Goal: Information Seeking & Learning: Learn about a topic

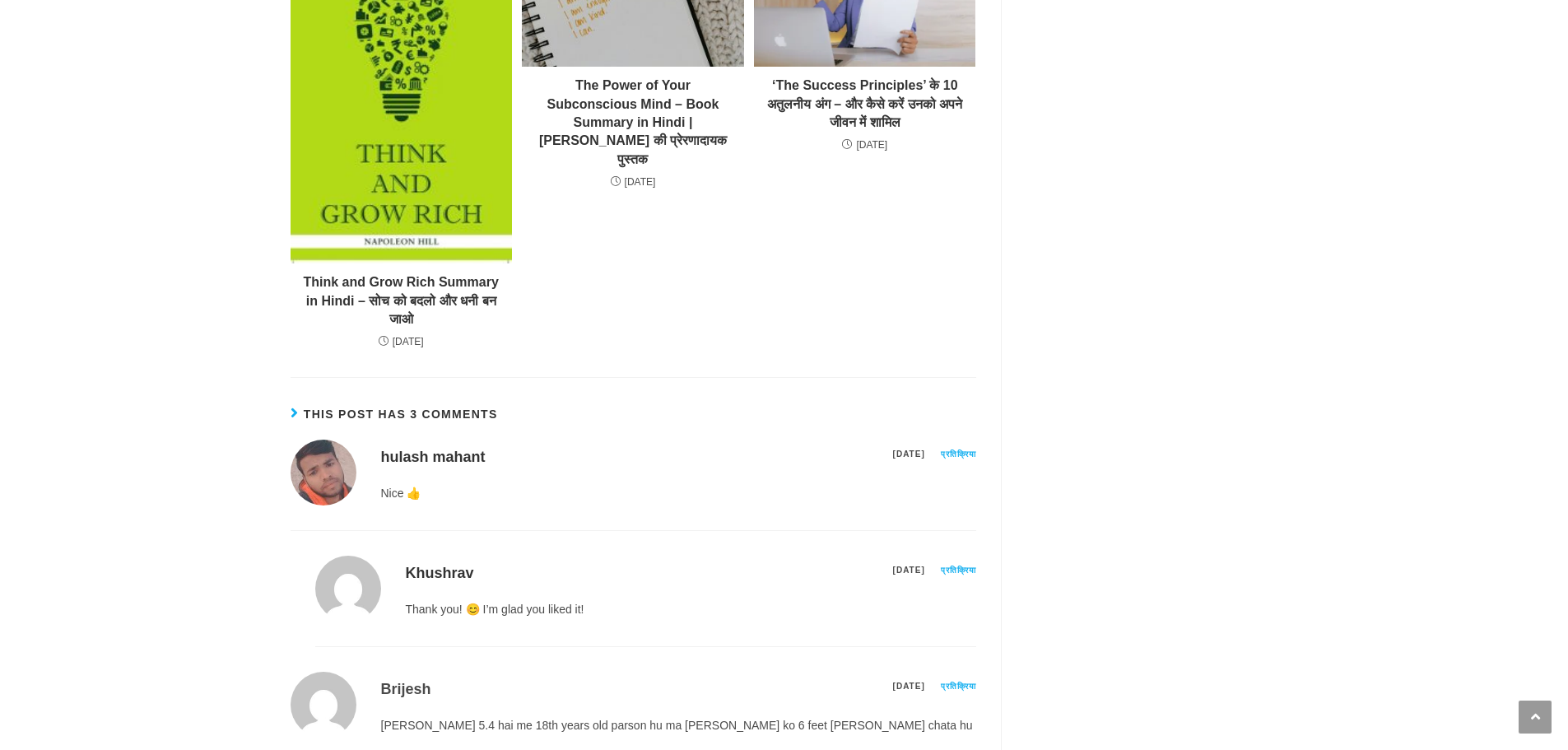
scroll to position [10454, 0]
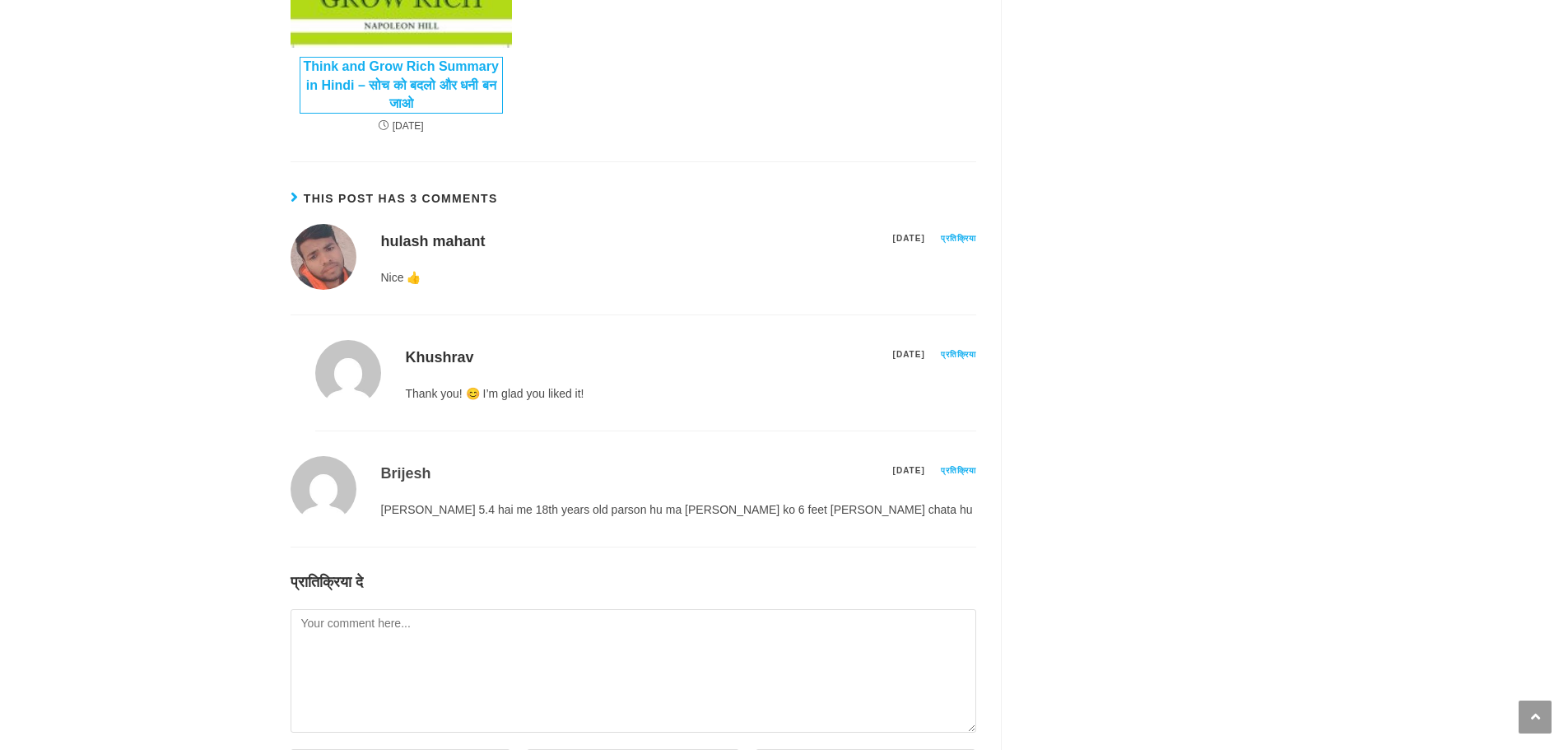
click at [410, 113] on link "Think and Grow Rich Summary in Hindi – सोच को बदलो और धनी बन जाओ" at bounding box center [401, 85] width 201 height 55
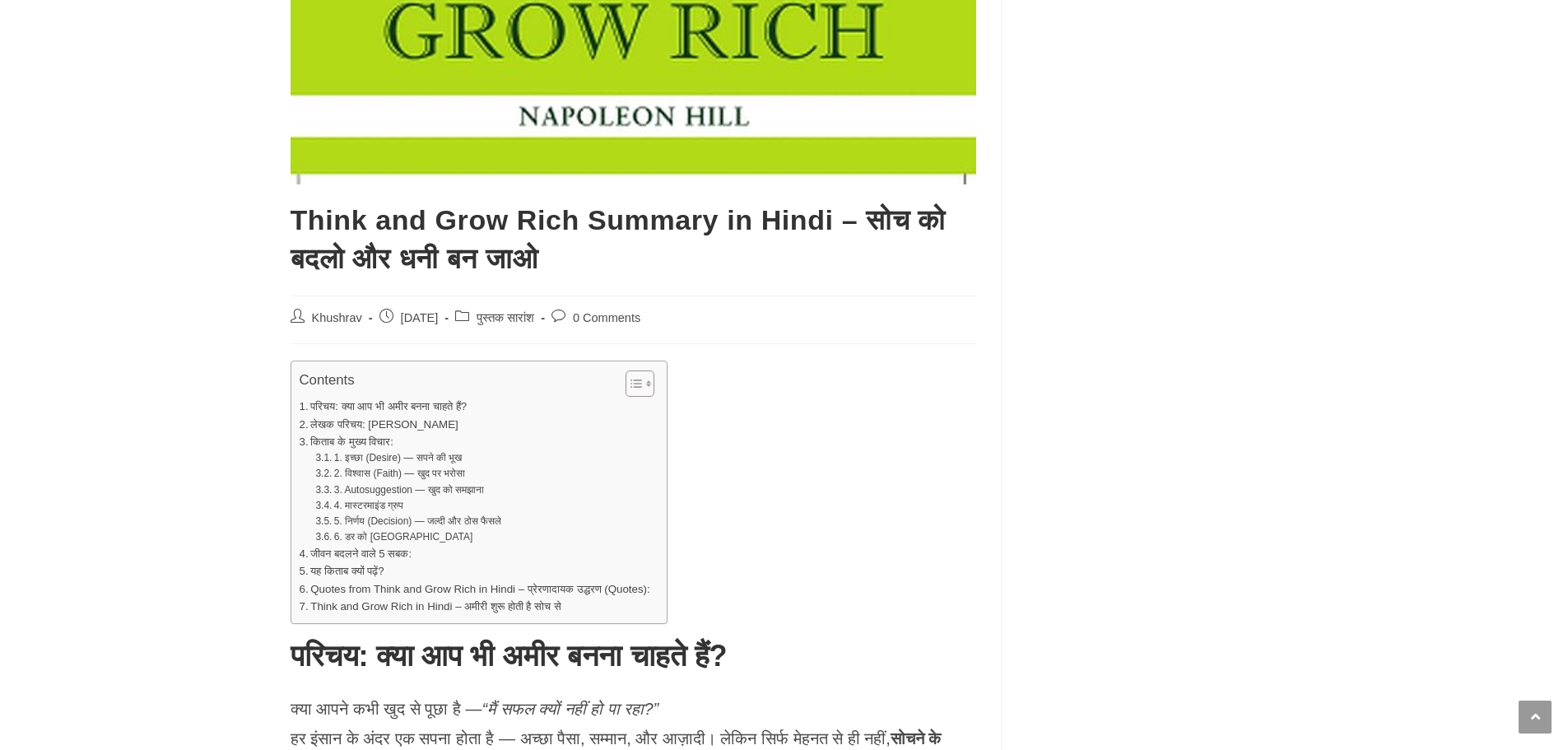
scroll to position [1153, 0]
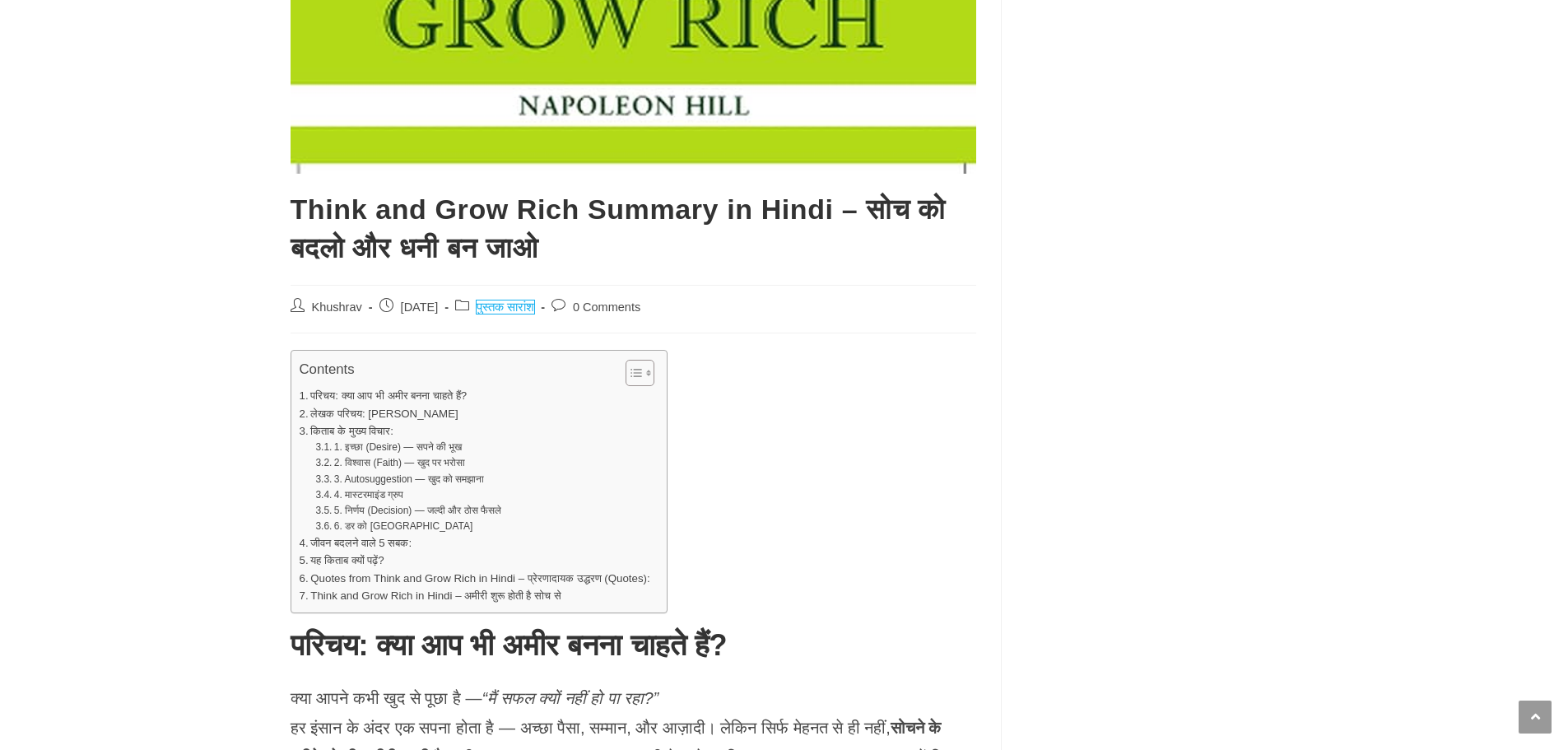
click at [527, 308] on link "पुस्तक सारांश" at bounding box center [505, 307] width 57 height 14
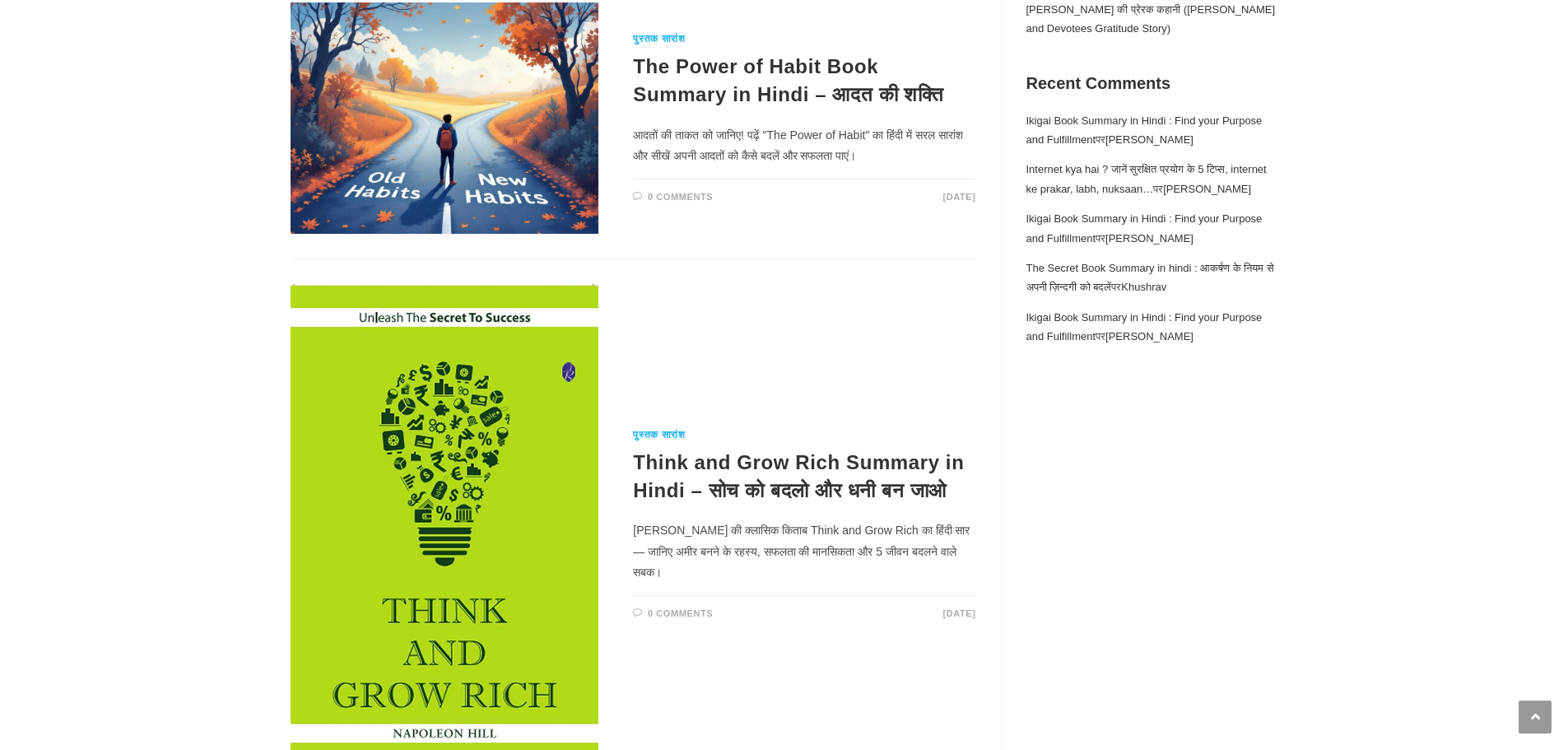
scroll to position [576, 0]
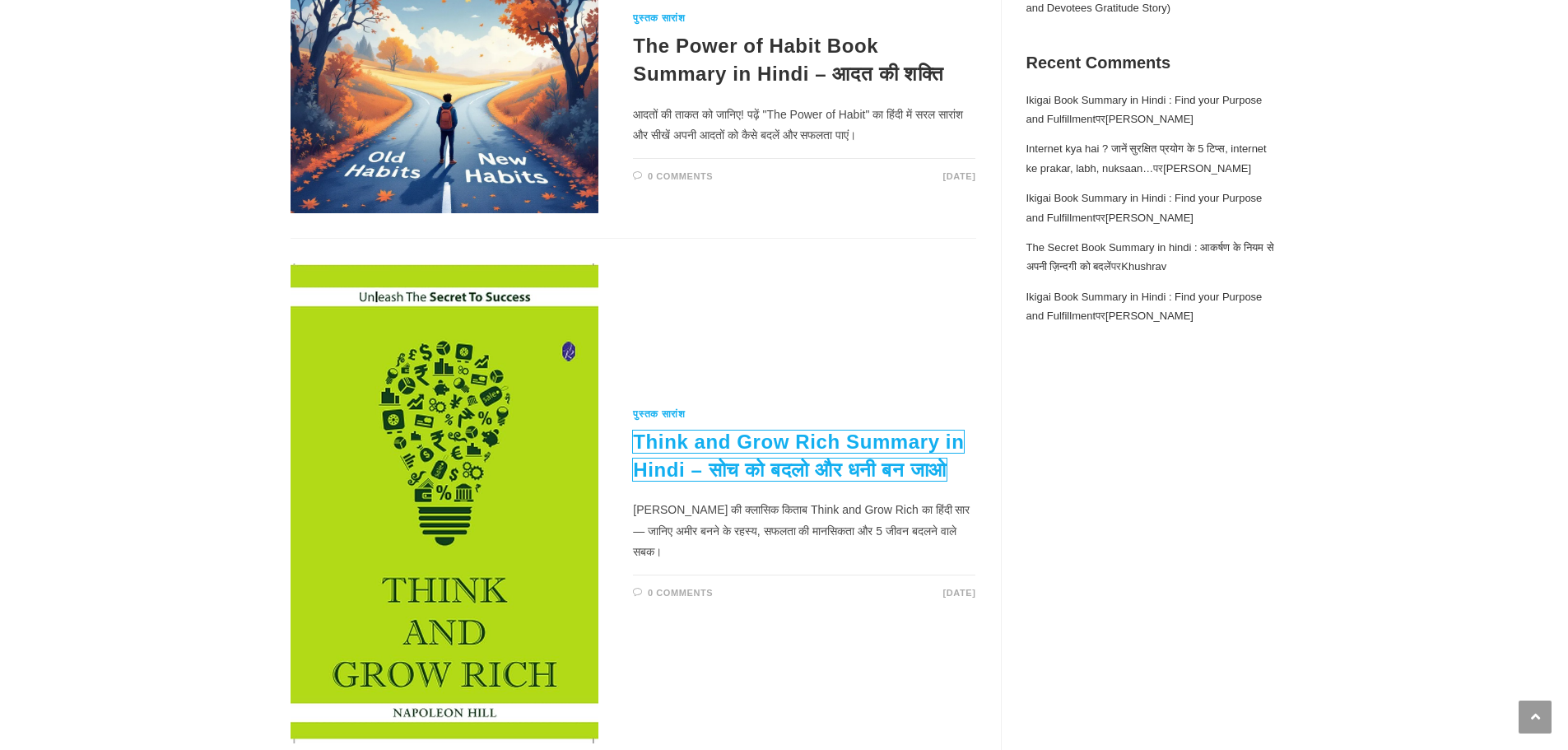
click at [777, 465] on link "Think and Grow Rich Summary in Hindi – सोच को बदलो और धनी बन जाओ" at bounding box center [799, 456] width 331 height 51
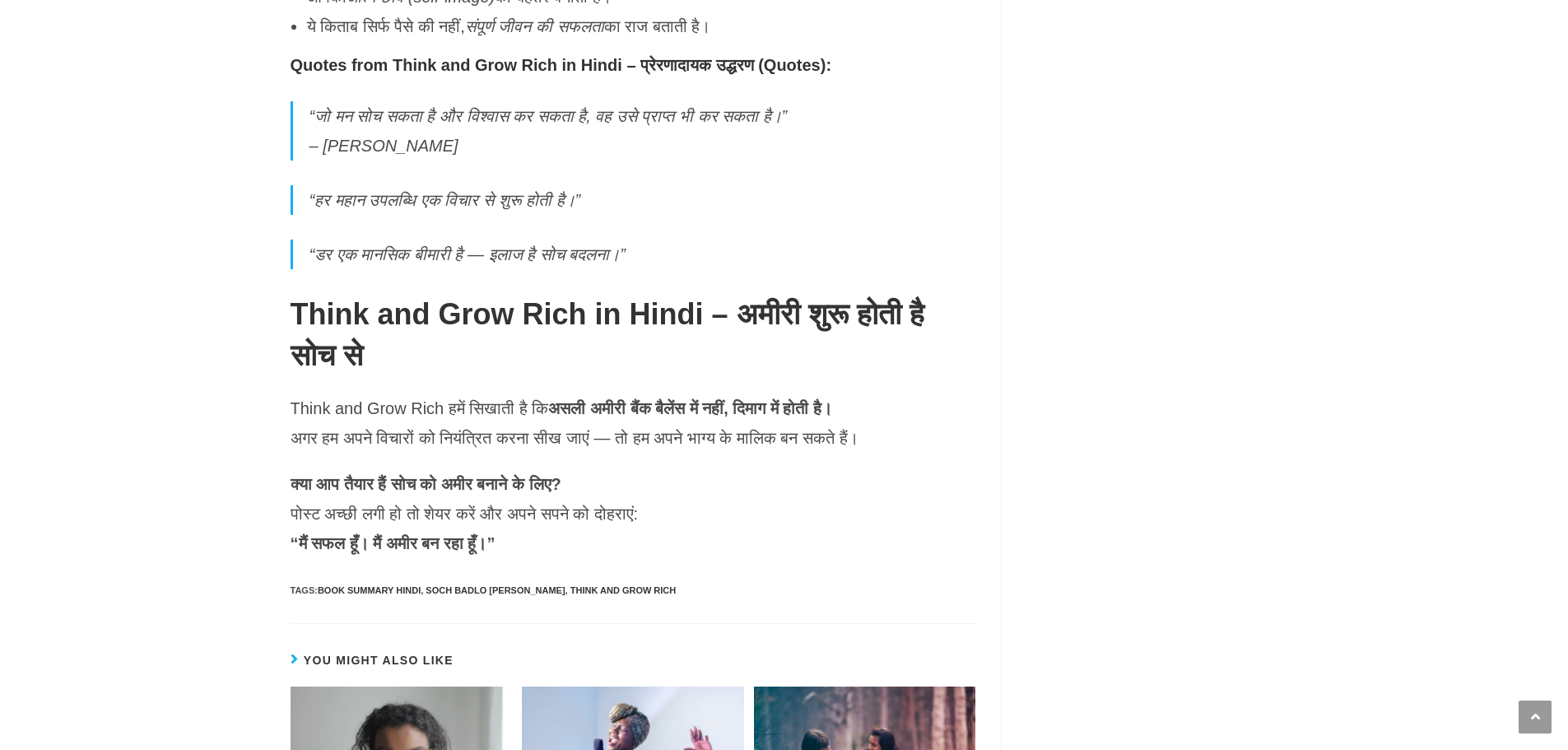
scroll to position [4198, 0]
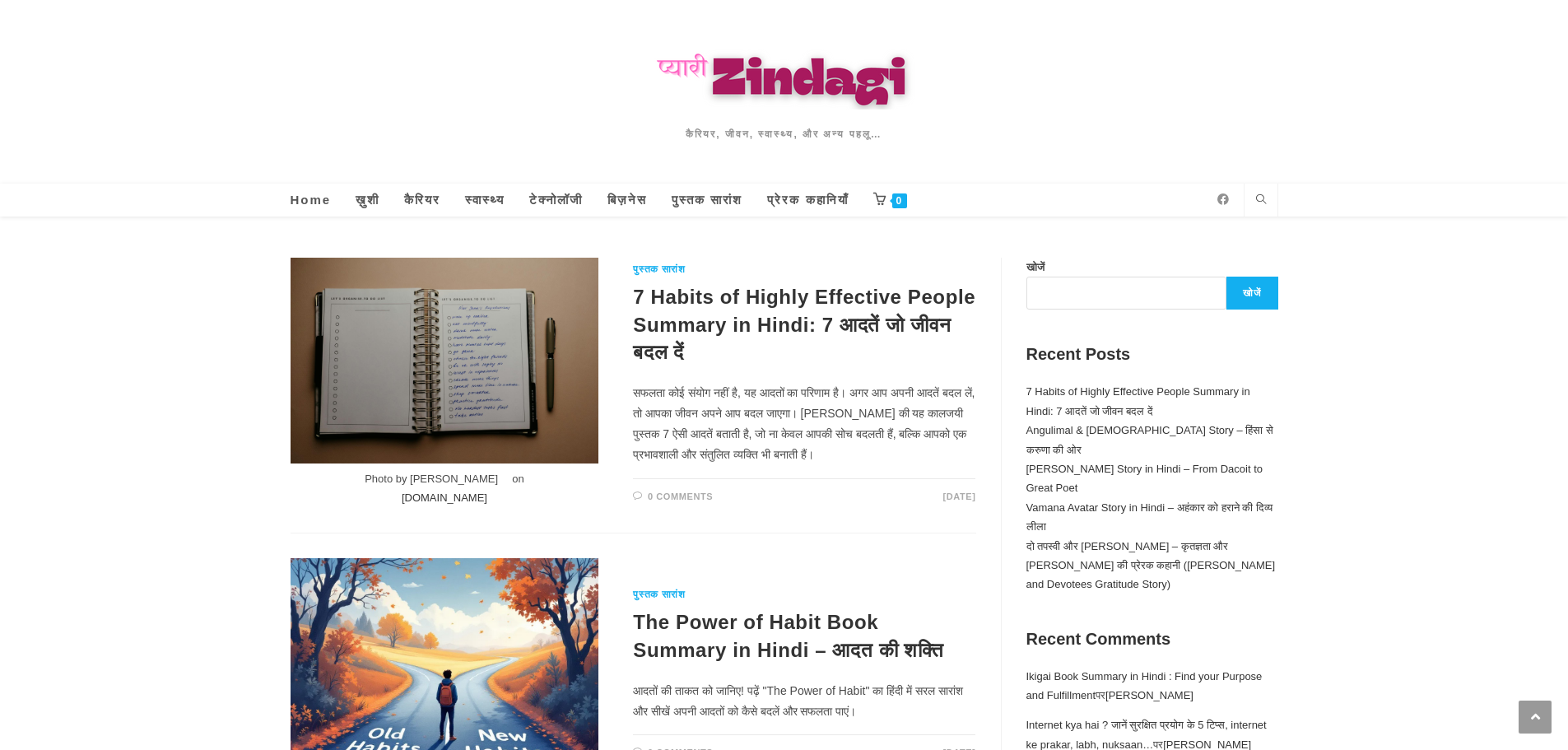
scroll to position [576, 0]
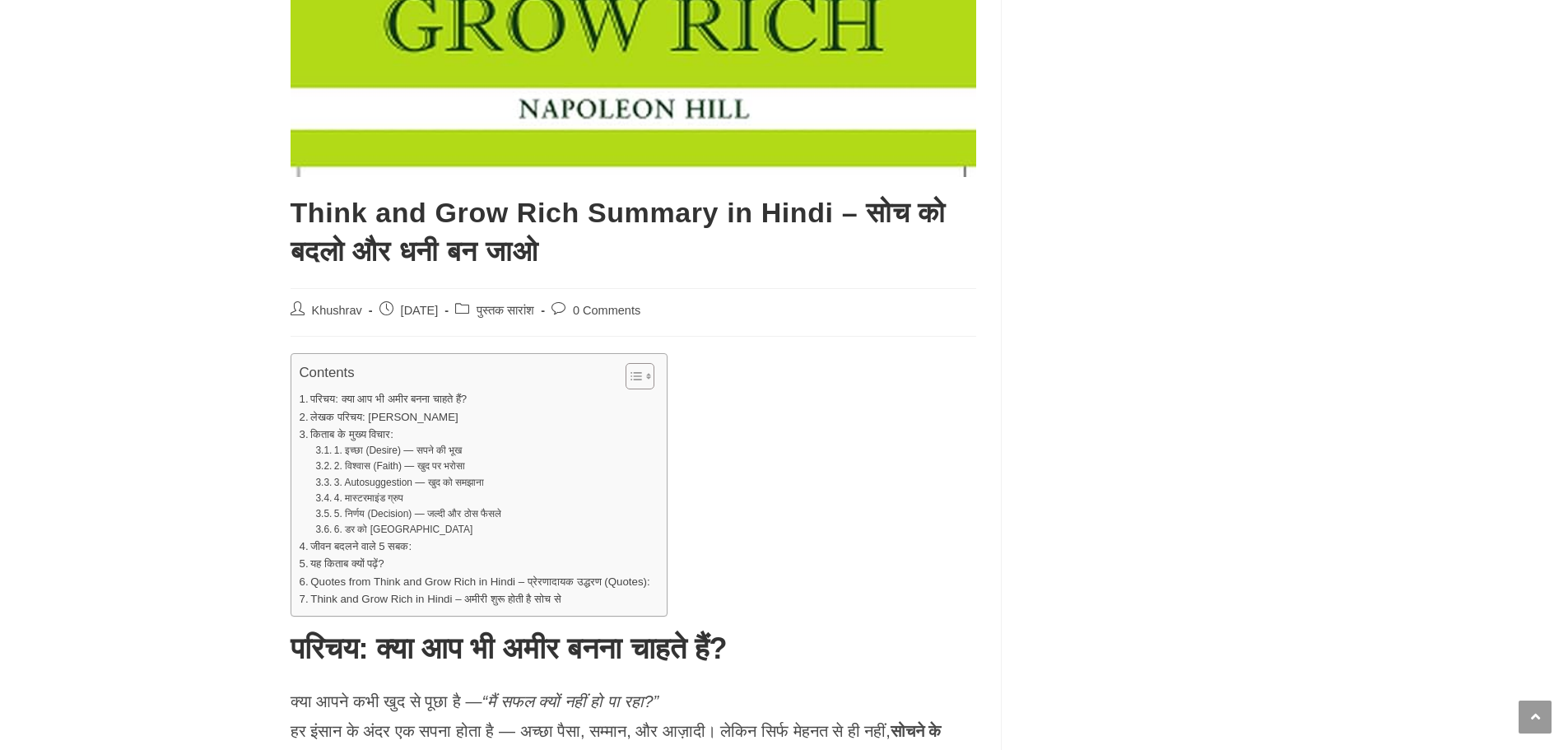
scroll to position [1153, 0]
